Goal: Information Seeking & Learning: Learn about a topic

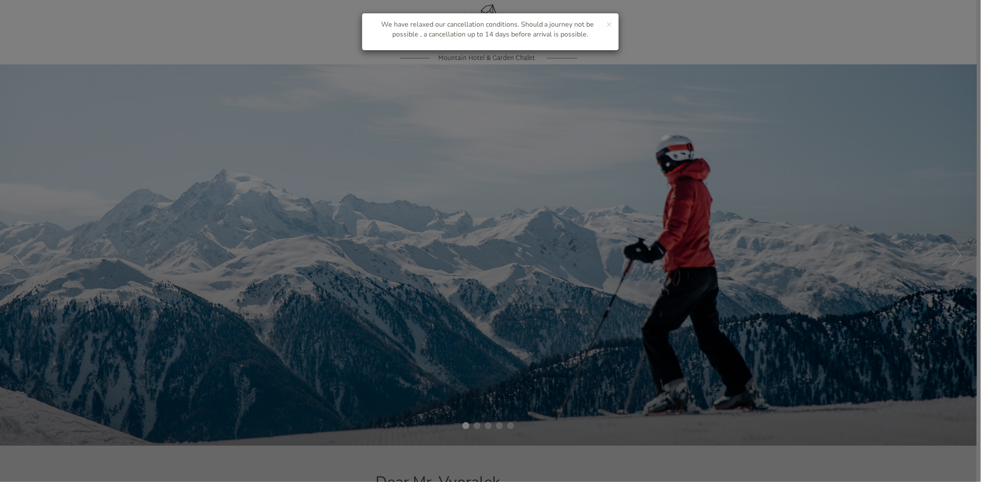
click at [956, 258] on div "× We have relaxed our cancellation conditions. Should a journey not be possible…" at bounding box center [490, 241] width 981 height 482
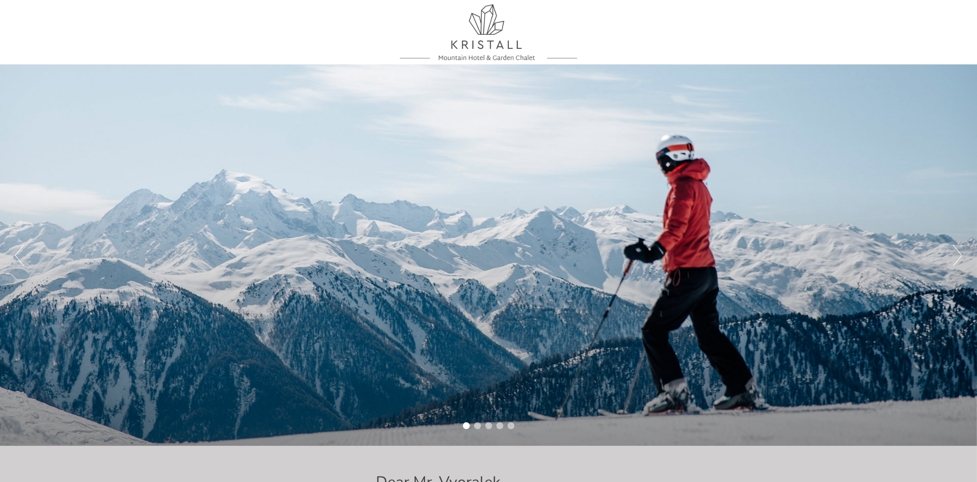
click at [960, 253] on button "Next" at bounding box center [957, 255] width 9 height 21
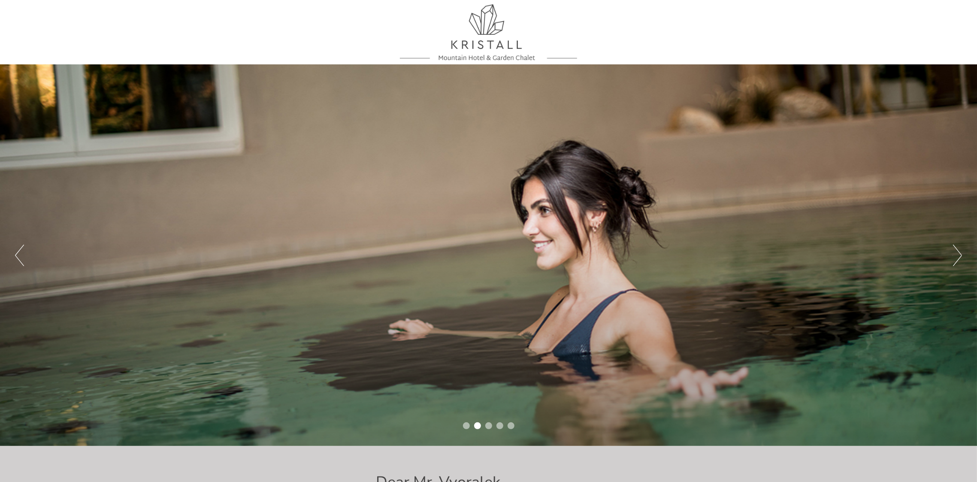
click at [960, 253] on button "Next" at bounding box center [957, 255] width 9 height 21
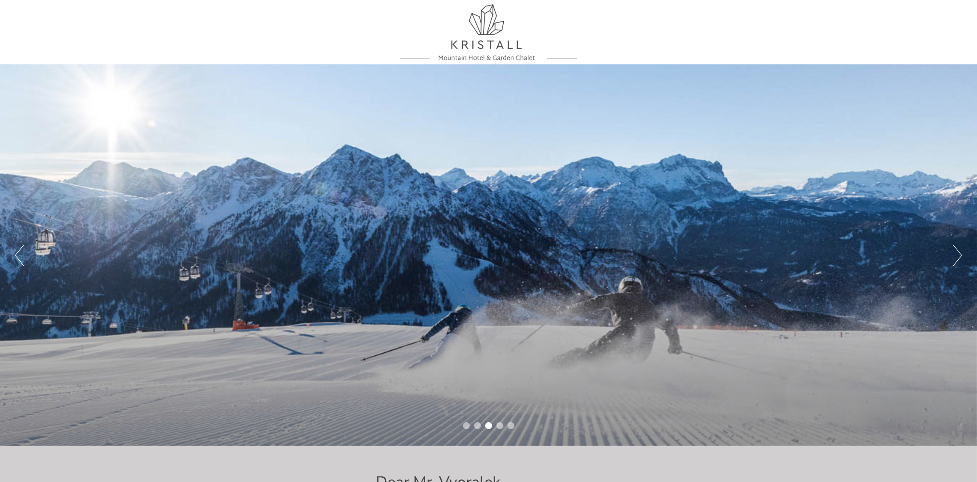
click at [960, 253] on button "Next" at bounding box center [957, 255] width 9 height 21
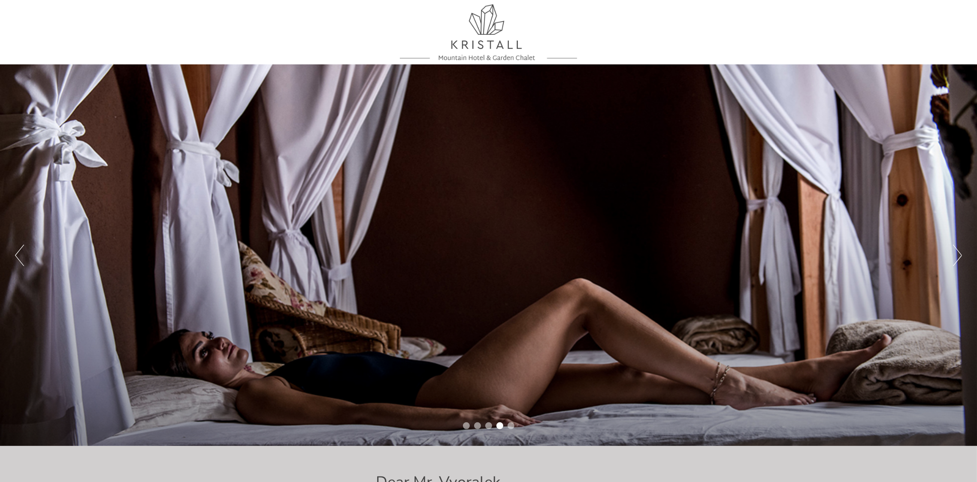
click at [960, 253] on button "Next" at bounding box center [957, 255] width 9 height 21
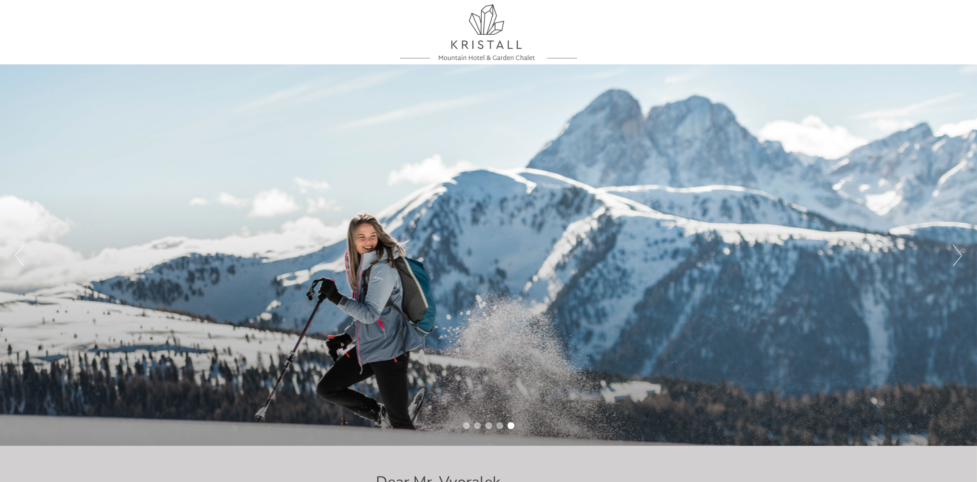
click at [960, 253] on button "Next" at bounding box center [957, 255] width 9 height 21
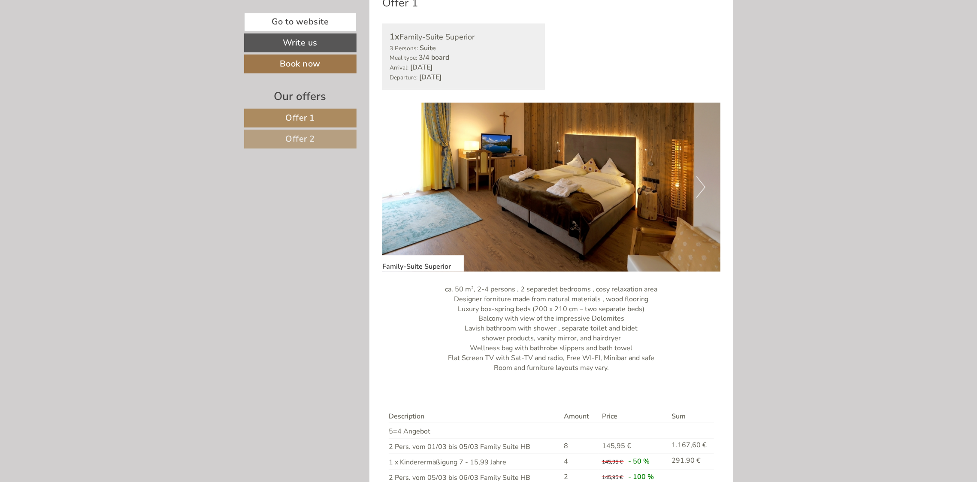
scroll to position [572, 0]
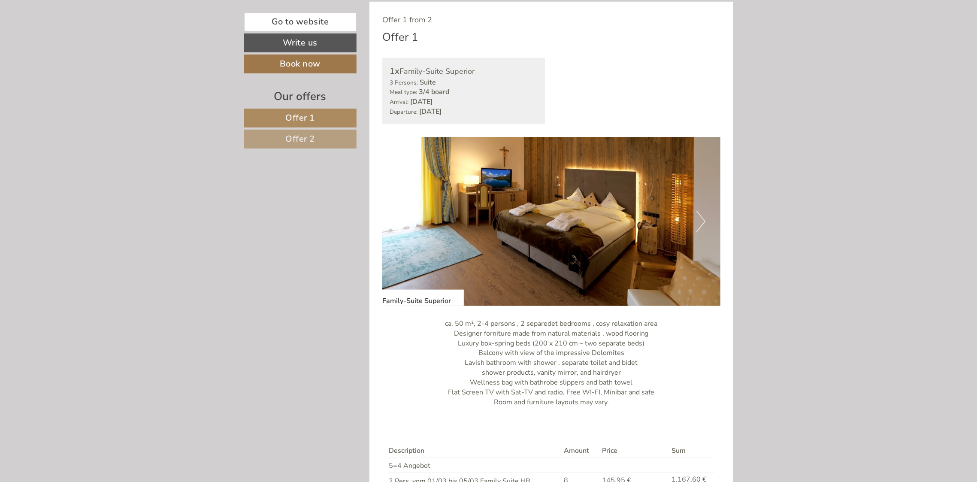
click at [701, 219] on button "Next" at bounding box center [701, 221] width 9 height 21
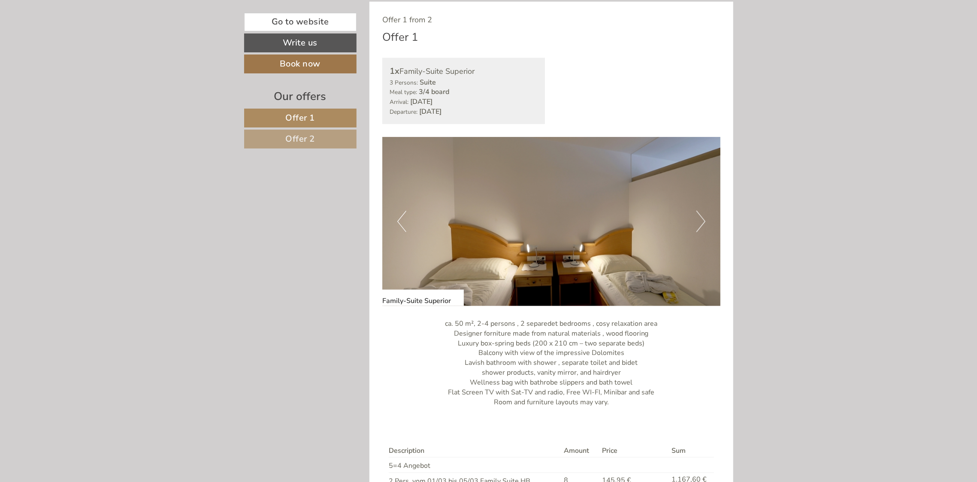
click at [701, 219] on button "Next" at bounding box center [701, 221] width 9 height 21
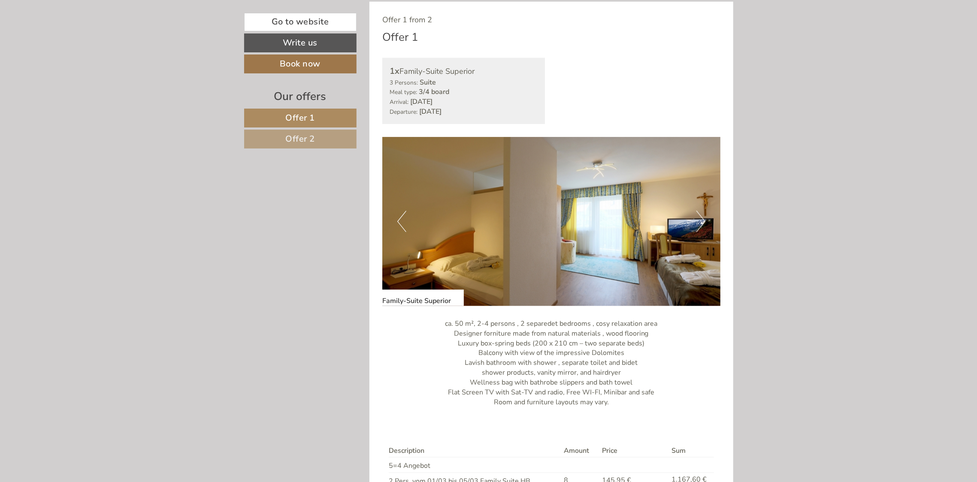
click at [701, 219] on button "Next" at bounding box center [701, 221] width 9 height 21
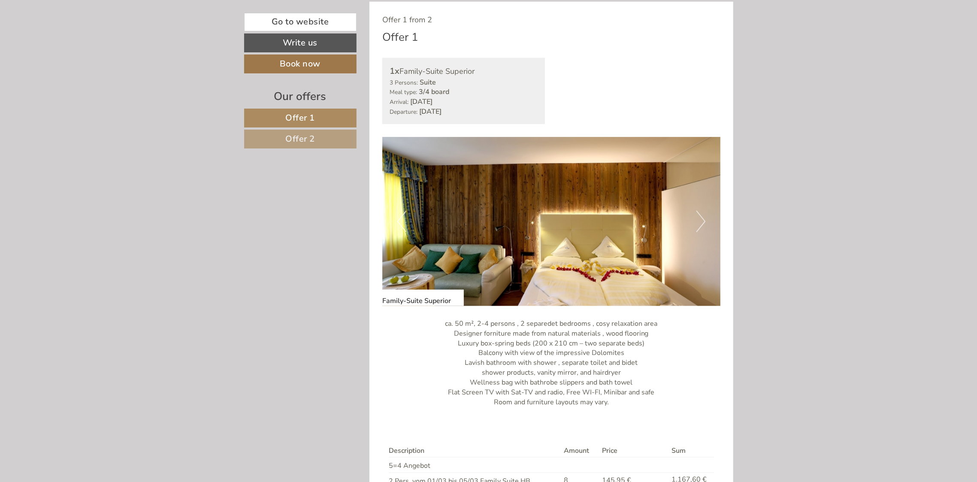
click at [701, 219] on button "Next" at bounding box center [701, 221] width 9 height 21
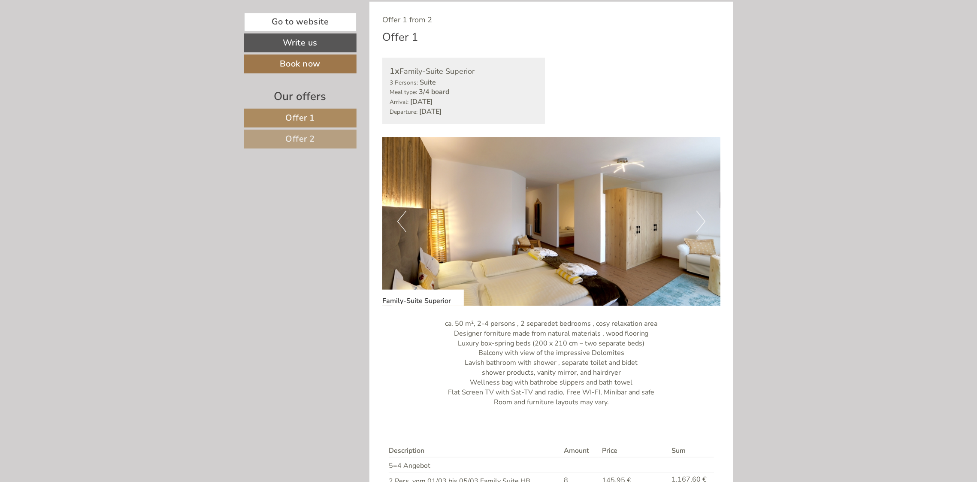
click at [701, 219] on button "Next" at bounding box center [701, 221] width 9 height 21
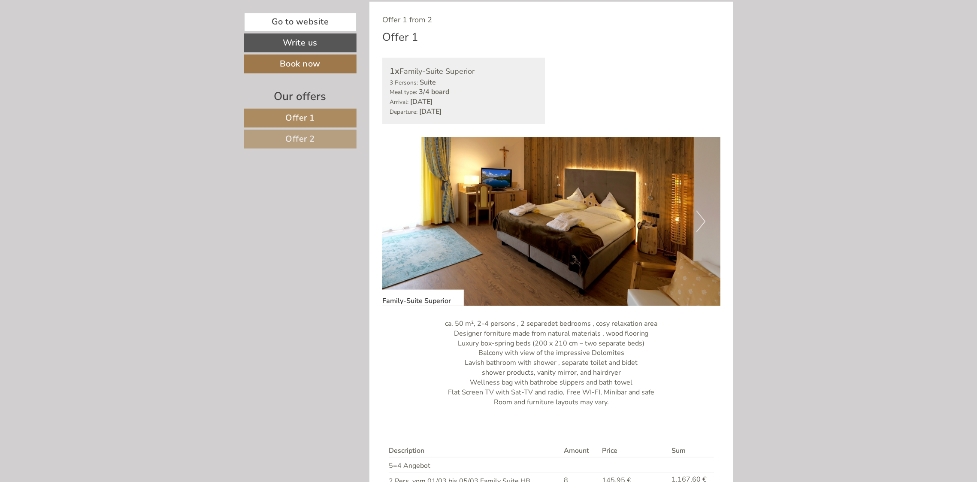
click at [701, 219] on button "Next" at bounding box center [701, 221] width 9 height 21
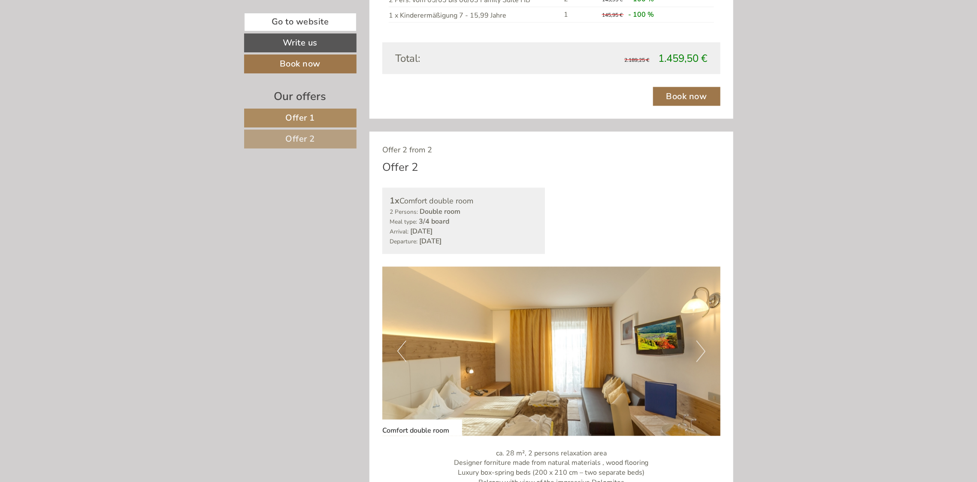
scroll to position [1087, 0]
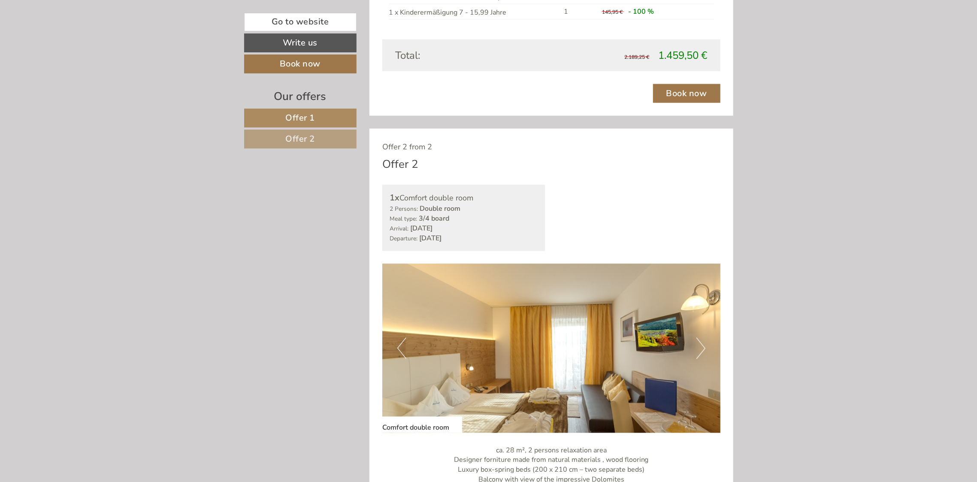
click at [704, 343] on button "Next" at bounding box center [701, 348] width 9 height 21
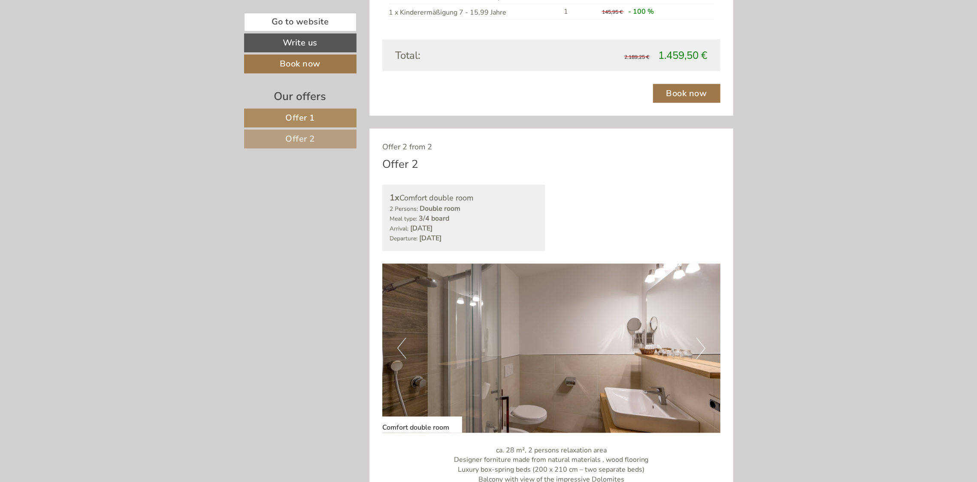
click at [704, 343] on button "Next" at bounding box center [701, 348] width 9 height 21
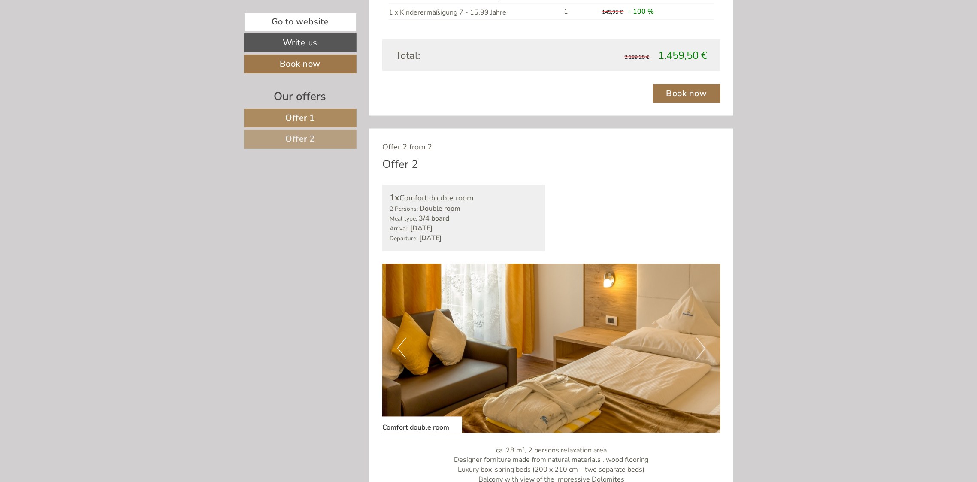
click at [704, 343] on button "Next" at bounding box center [701, 348] width 9 height 21
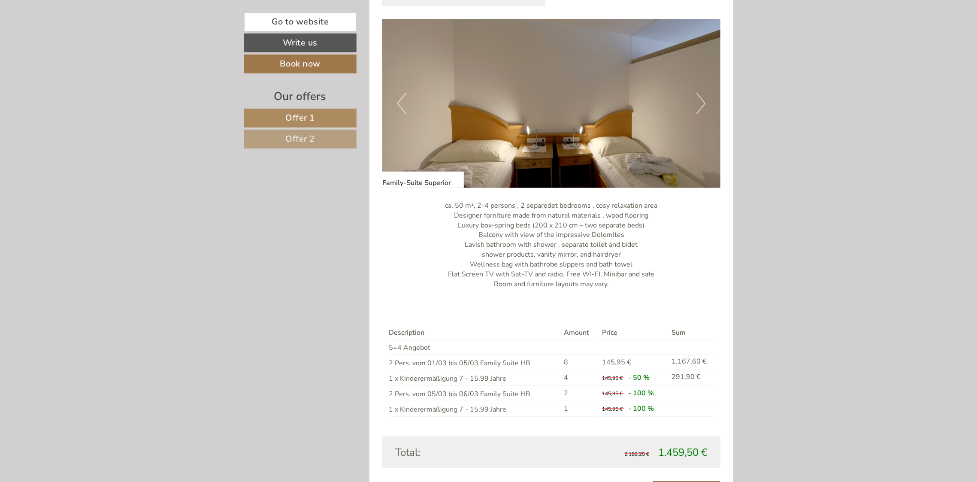
scroll to position [515, 0]
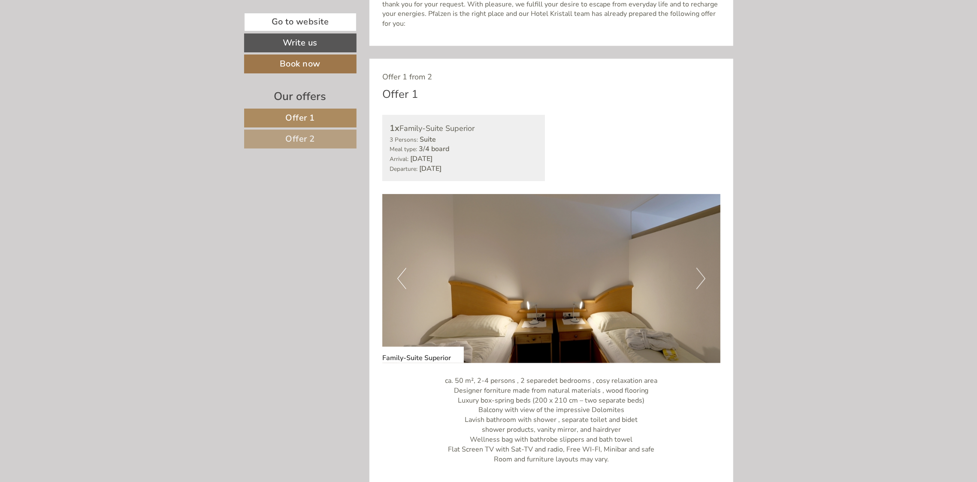
click at [697, 281] on button "Next" at bounding box center [701, 278] width 9 height 21
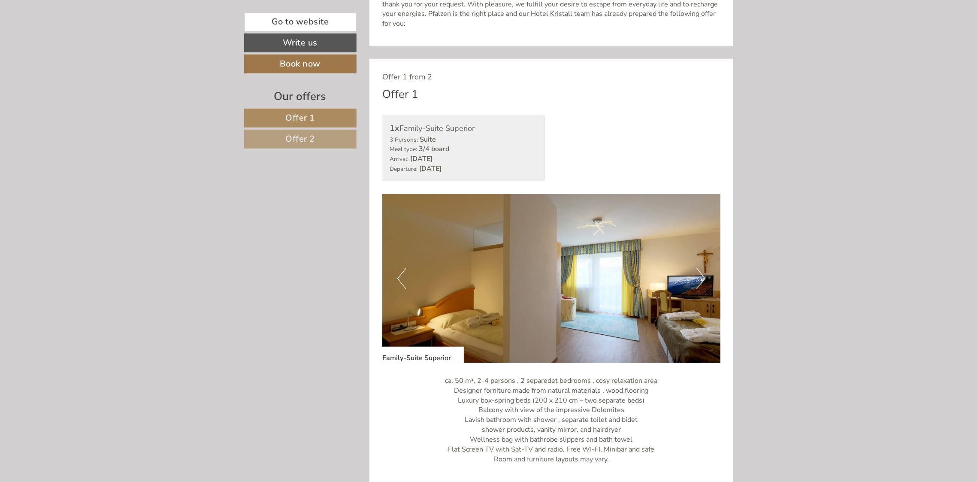
click at [698, 279] on button "Next" at bounding box center [701, 278] width 9 height 21
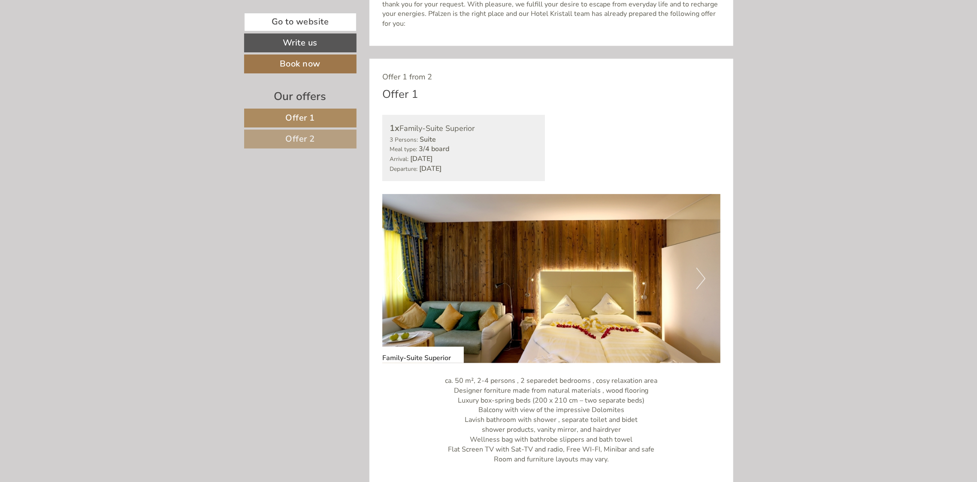
click at [698, 279] on button "Next" at bounding box center [701, 278] width 9 height 21
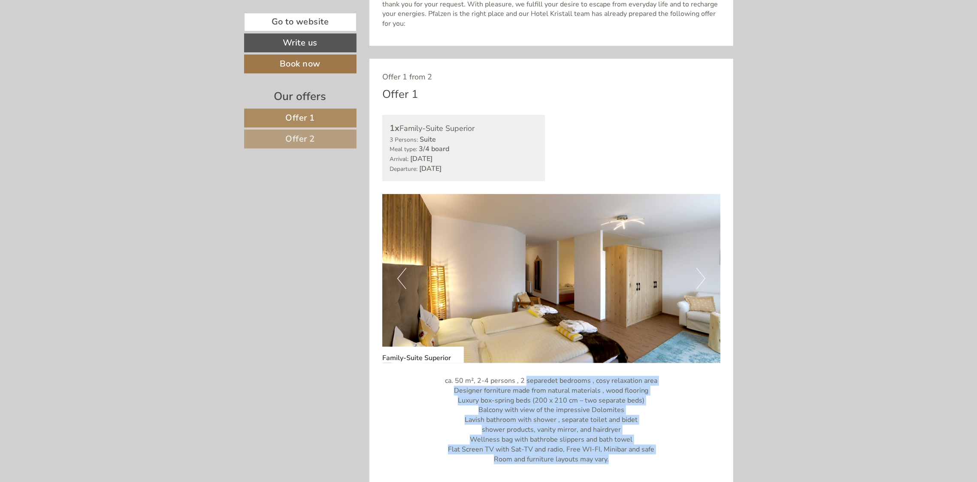
drag, startPoint x: 528, startPoint y: 379, endPoint x: 639, endPoint y: 457, distance: 136.2
click at [639, 457] on p "ca. 50 m², 2-4 persons , 2 separedet bedrooms , cosy relaxation area Designer f…" at bounding box center [551, 420] width 338 height 88
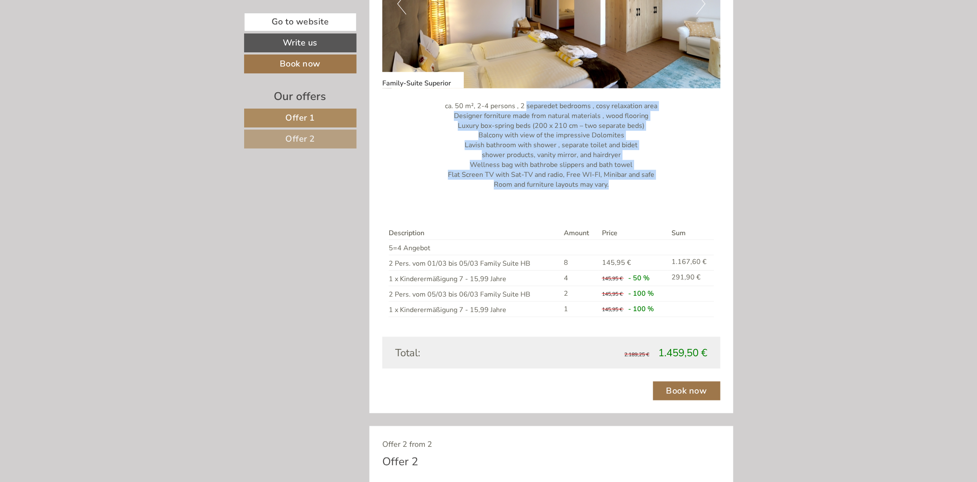
scroll to position [801, 0]
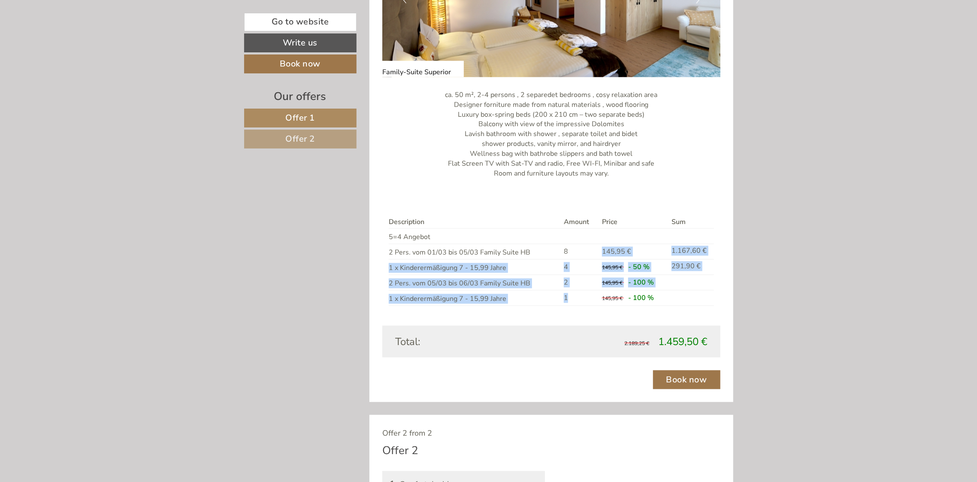
drag, startPoint x: 570, startPoint y: 249, endPoint x: 567, endPoint y: 296, distance: 47.3
click at [567, 296] on tbody "Description Amount Price Sum 5=4 Angebot 2 Pers. vom 01/03 bis 05/03 Family Sui…" at bounding box center [551, 260] width 325 height 91
